Goal: Task Accomplishment & Management: Use online tool/utility

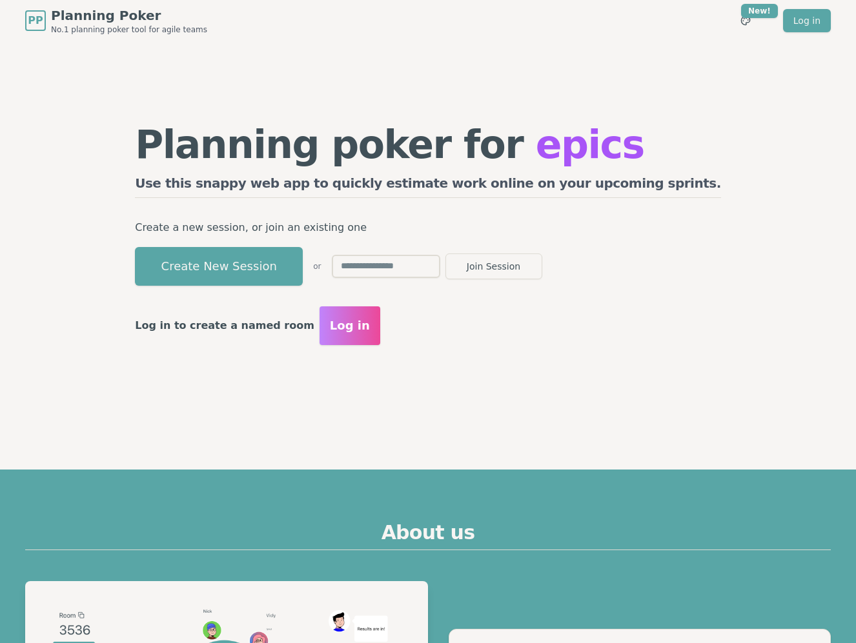
click at [366, 331] on span "Log in" at bounding box center [350, 326] width 40 height 18
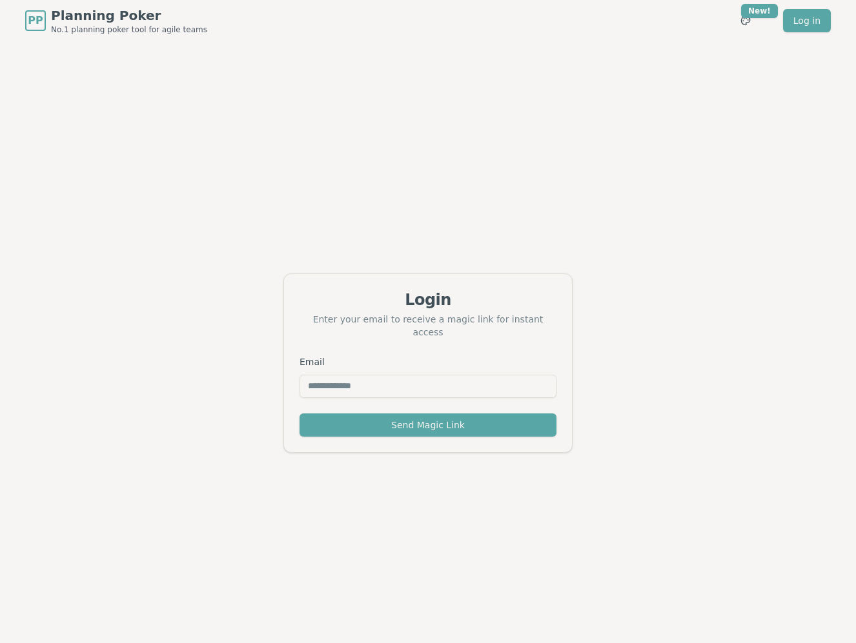
click at [376, 384] on input "Email" at bounding box center [427, 386] width 257 height 23
type input "**********"
click at [299, 414] on button "Send Magic Link" at bounding box center [427, 425] width 257 height 23
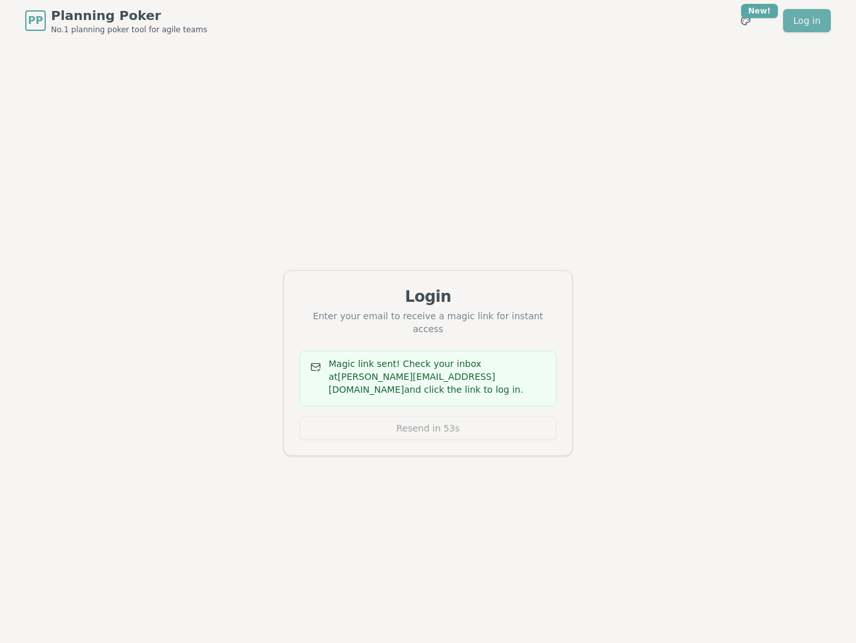
click at [798, 21] on link "Log in" at bounding box center [807, 20] width 48 height 23
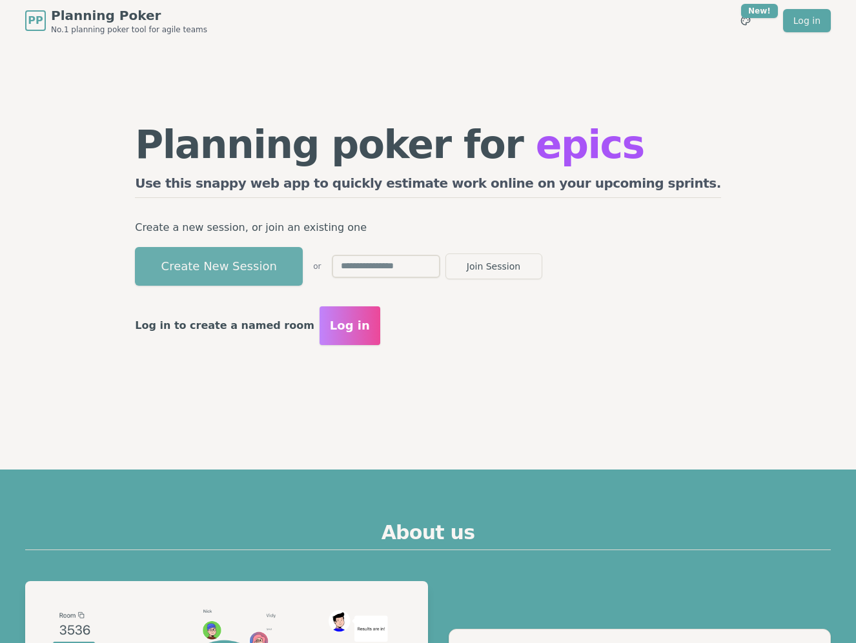
click at [277, 265] on button "Create New Session" at bounding box center [219, 266] width 168 height 39
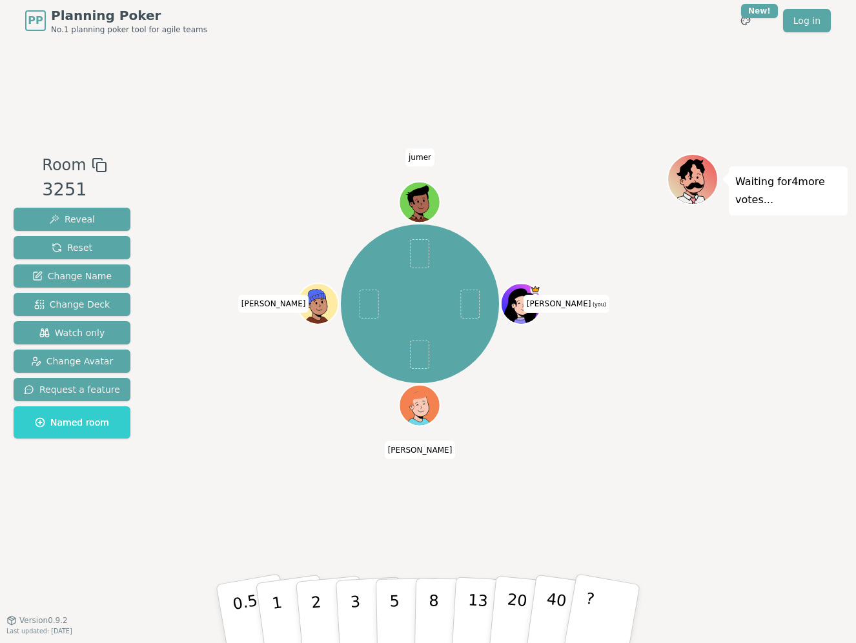
click at [287, 511] on div "Room 3251 Reveal Reset Change Name Change Deck Watch only Change Avatar Request…" at bounding box center [427, 330] width 839 height 579
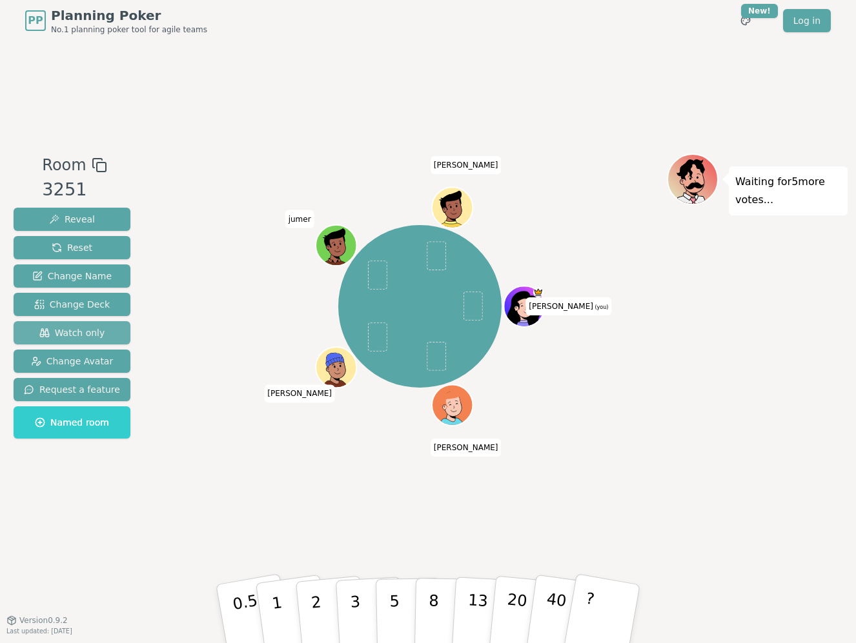
click at [94, 339] on button "Watch only" at bounding box center [72, 332] width 117 height 23
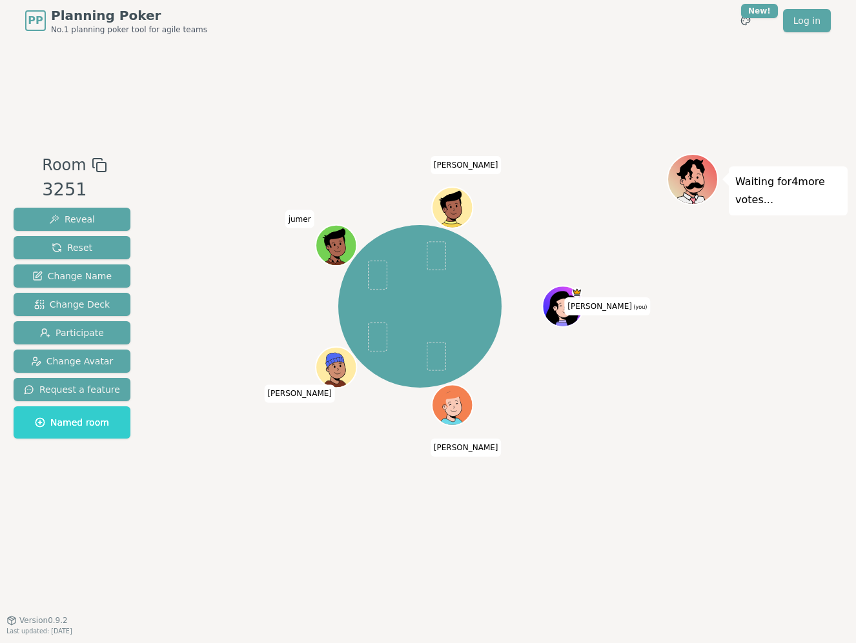
click at [239, 315] on div "[PERSON_NAME] (you) [PERSON_NAME]" at bounding box center [420, 307] width 494 height 260
click at [248, 332] on div "[PERSON_NAME] (you) [PERSON_NAME]" at bounding box center [420, 307] width 494 height 260
click at [238, 333] on div "[PERSON_NAME] (you) [PERSON_NAME]" at bounding box center [420, 307] width 494 height 260
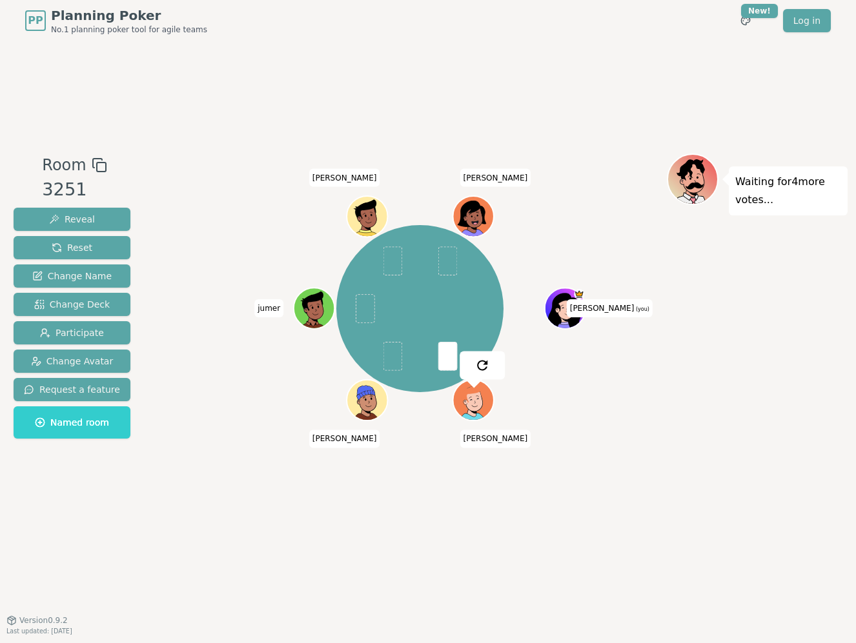
click at [175, 346] on div "[PERSON_NAME] (you) [PERSON_NAME] [PERSON_NAME]" at bounding box center [420, 309] width 494 height 265
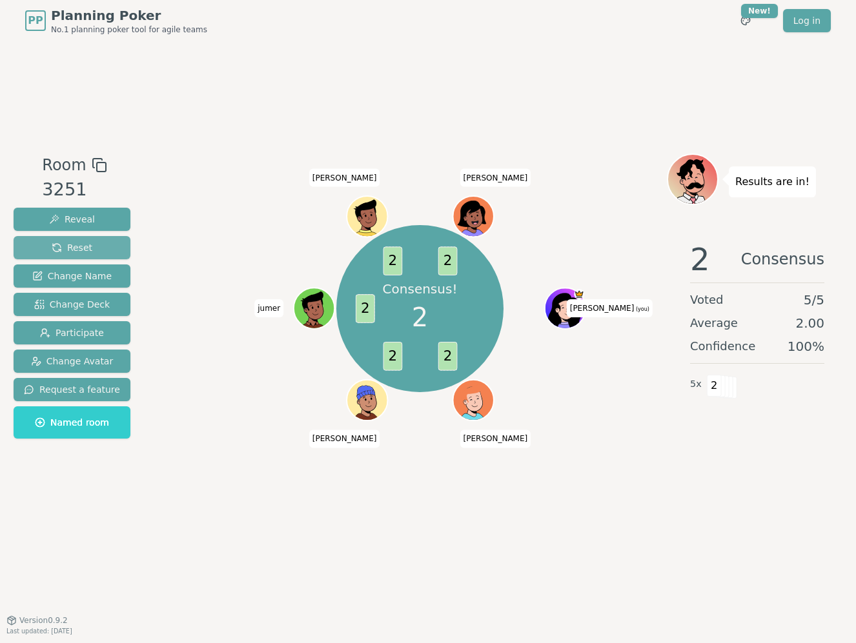
click at [95, 241] on button "Reset" at bounding box center [72, 247] width 117 height 23
click at [207, 290] on div "Majority 2 2 2 3 3 2 [PERSON_NAME] (you) Joaco [PERSON_NAME] [PERSON_NAME]" at bounding box center [420, 309] width 494 height 265
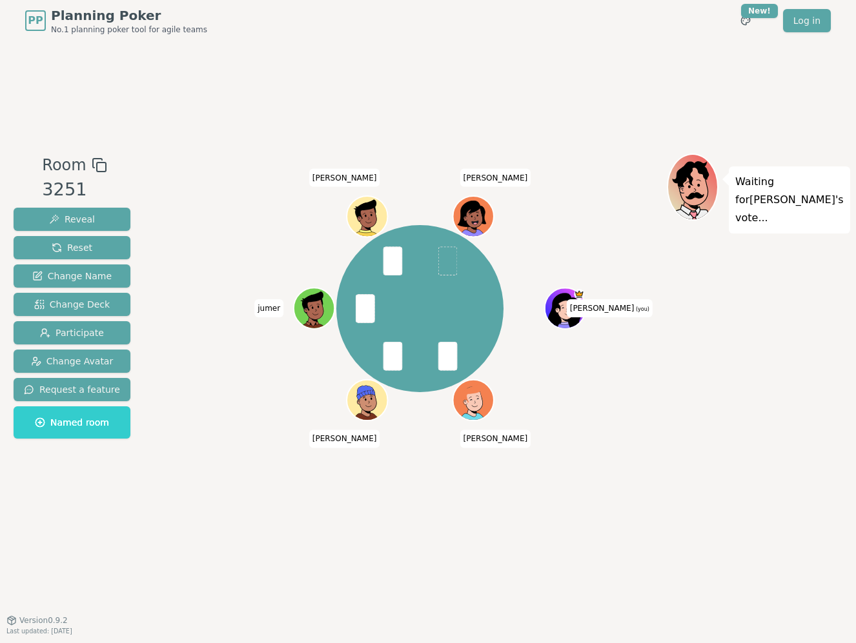
click at [281, 421] on div "[PERSON_NAME] (you) [PERSON_NAME] [PERSON_NAME]" at bounding box center [420, 309] width 494 height 265
